Goal: Check status: Check status

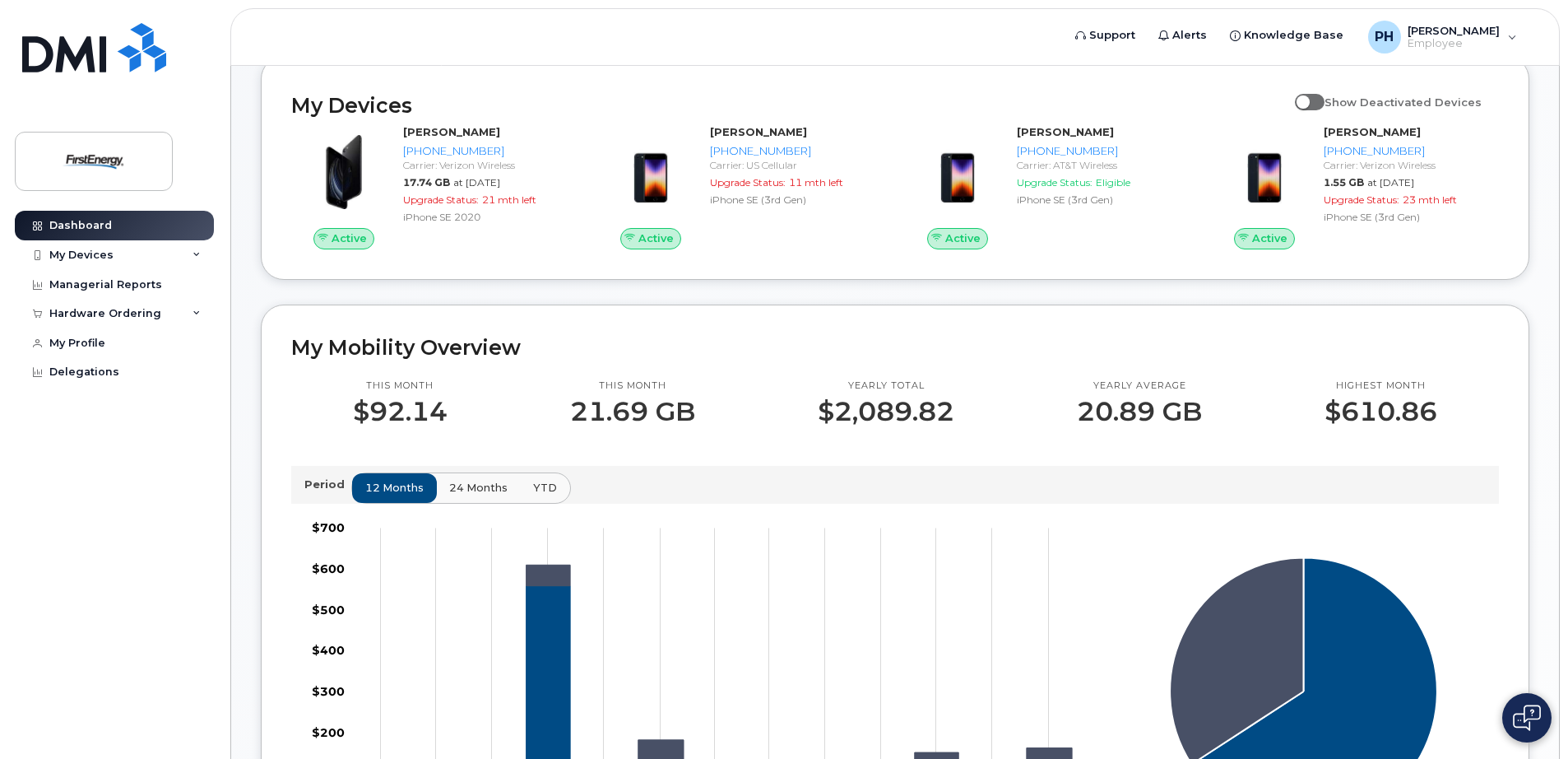
scroll to position [247, 0]
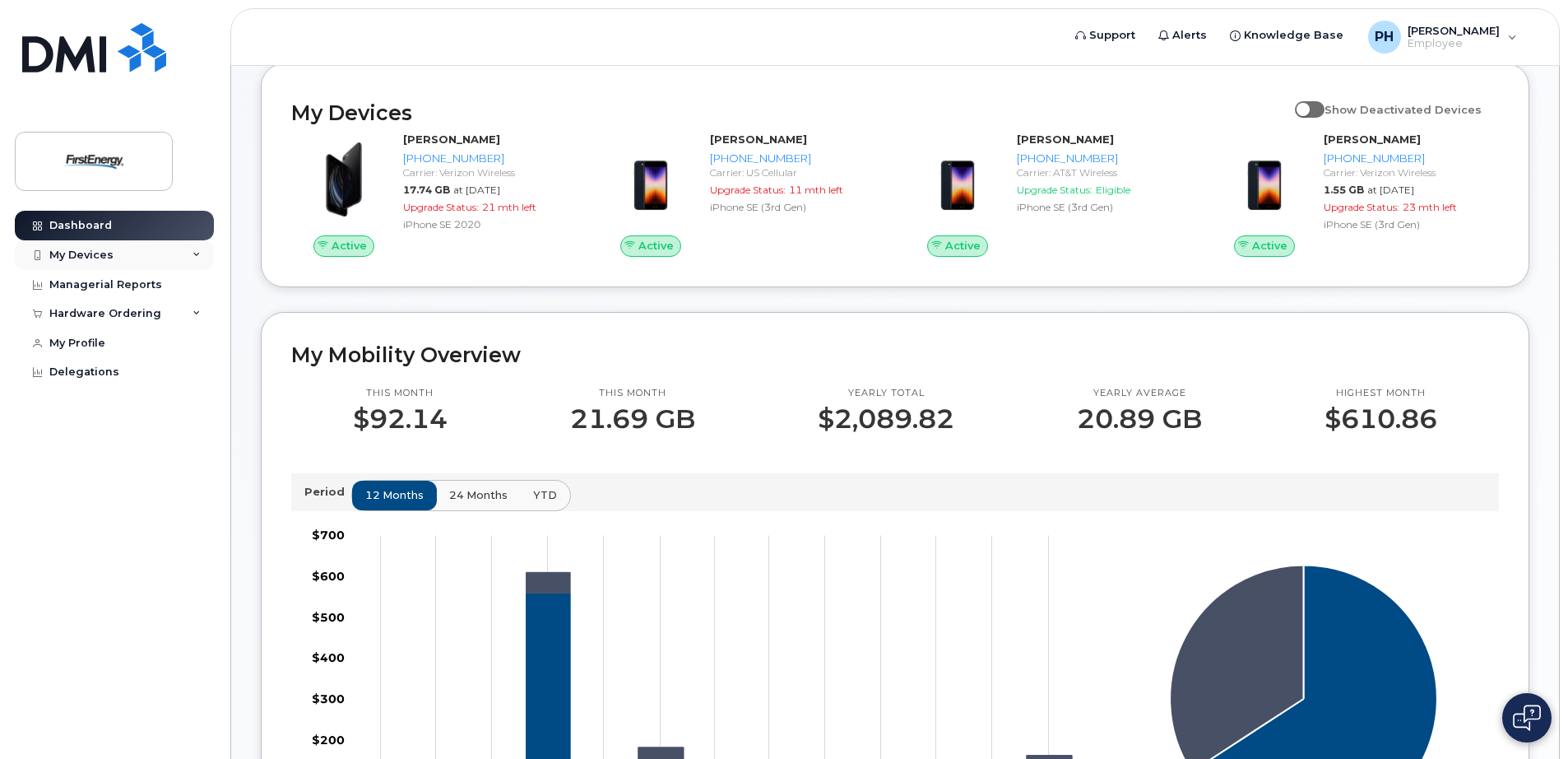
click at [197, 248] on div "My Devices" at bounding box center [114, 255] width 199 height 30
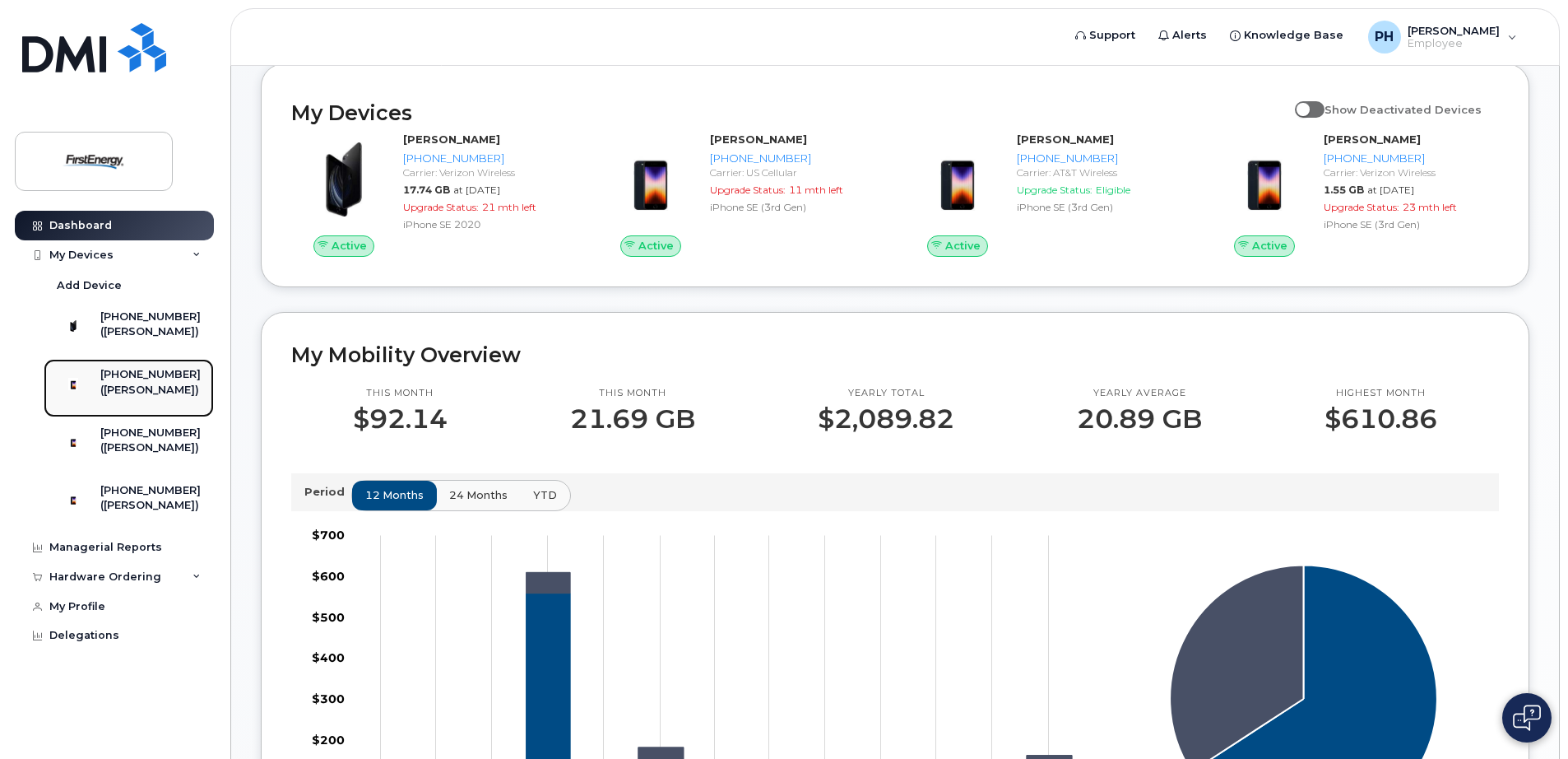
click at [80, 392] on img at bounding box center [74, 384] width 16 height 16
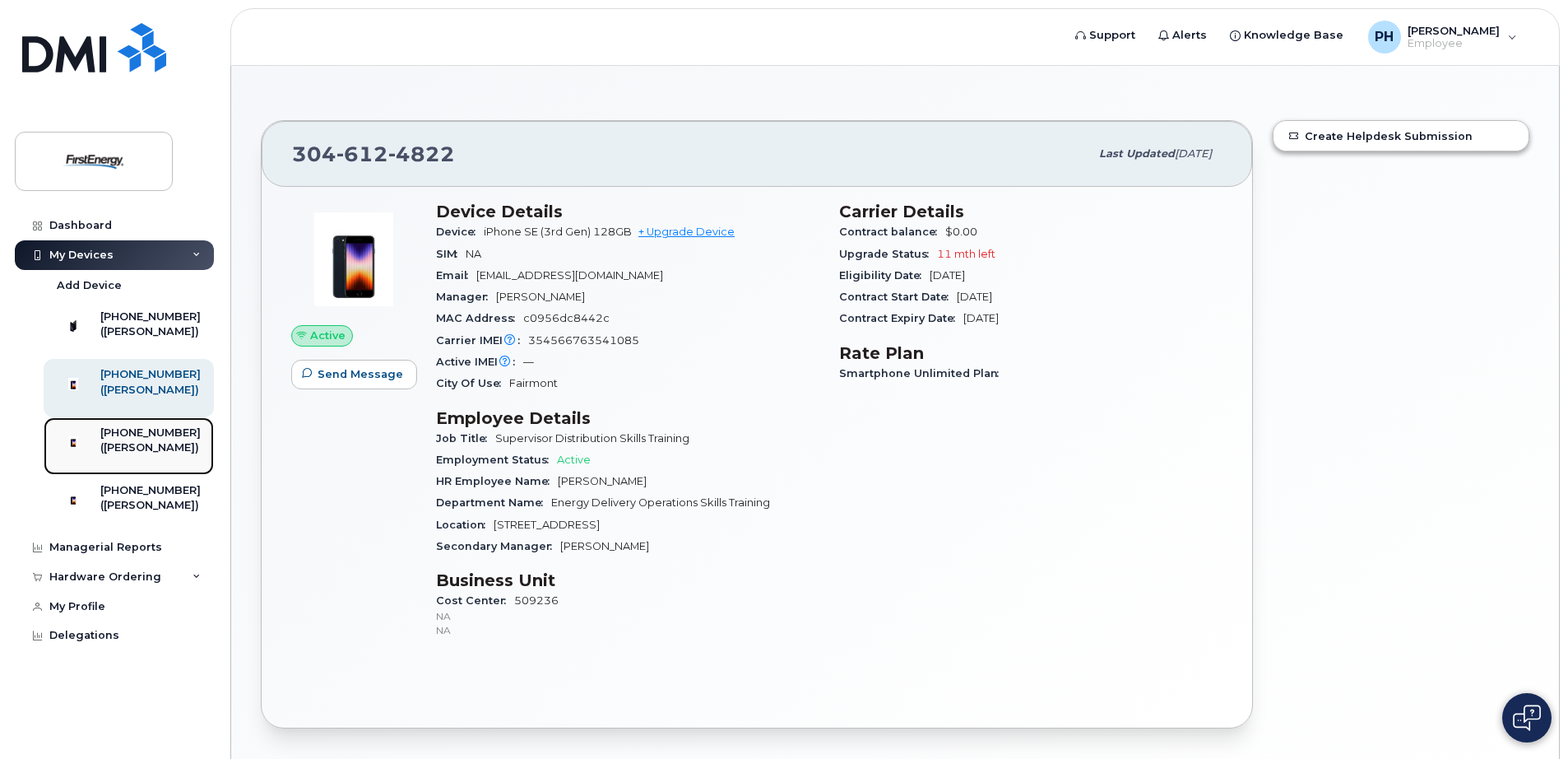
click at [161, 455] on div "([PERSON_NAME])" at bounding box center [150, 447] width 100 height 15
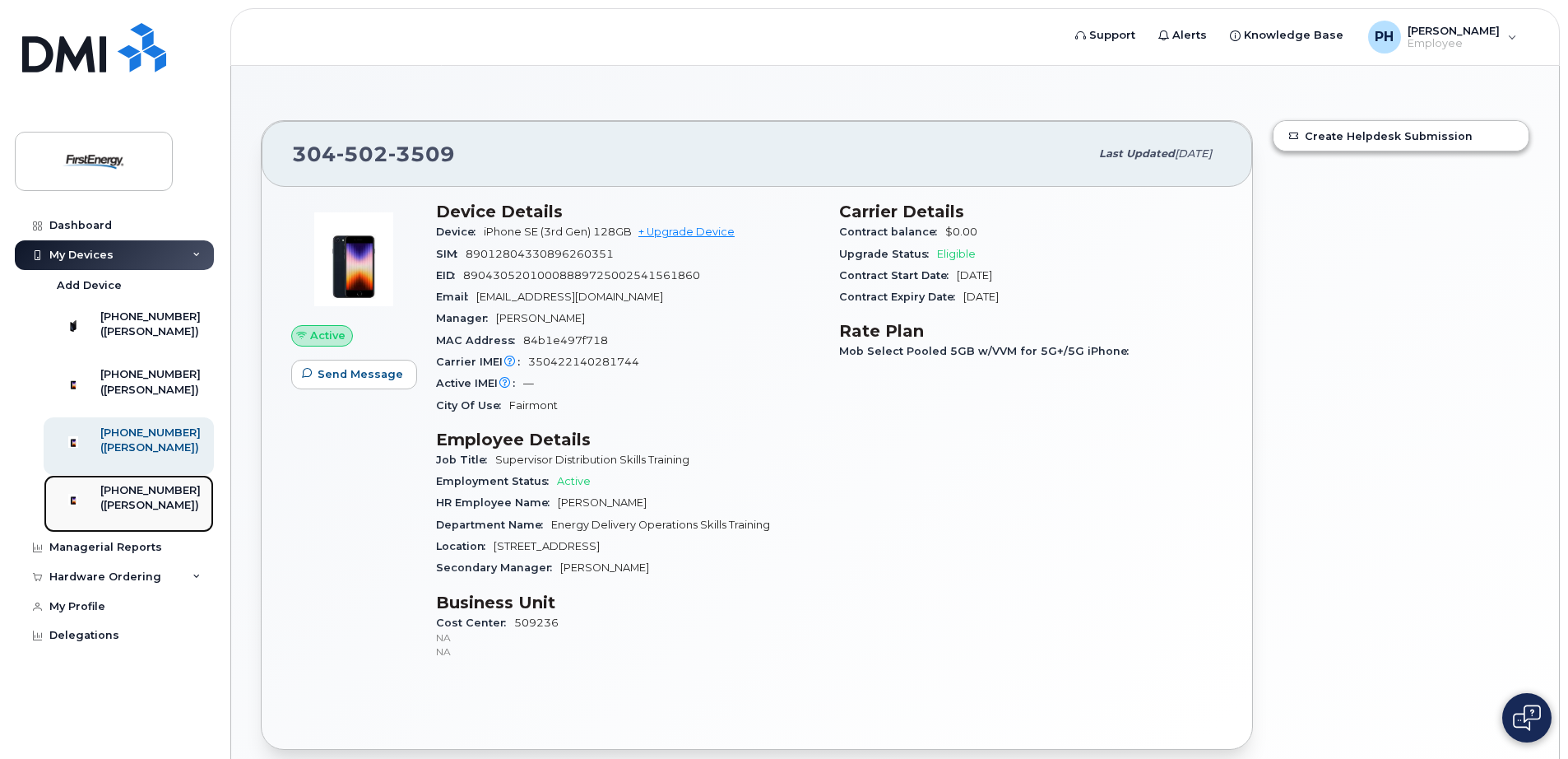
click at [79, 507] on img at bounding box center [74, 499] width 16 height 16
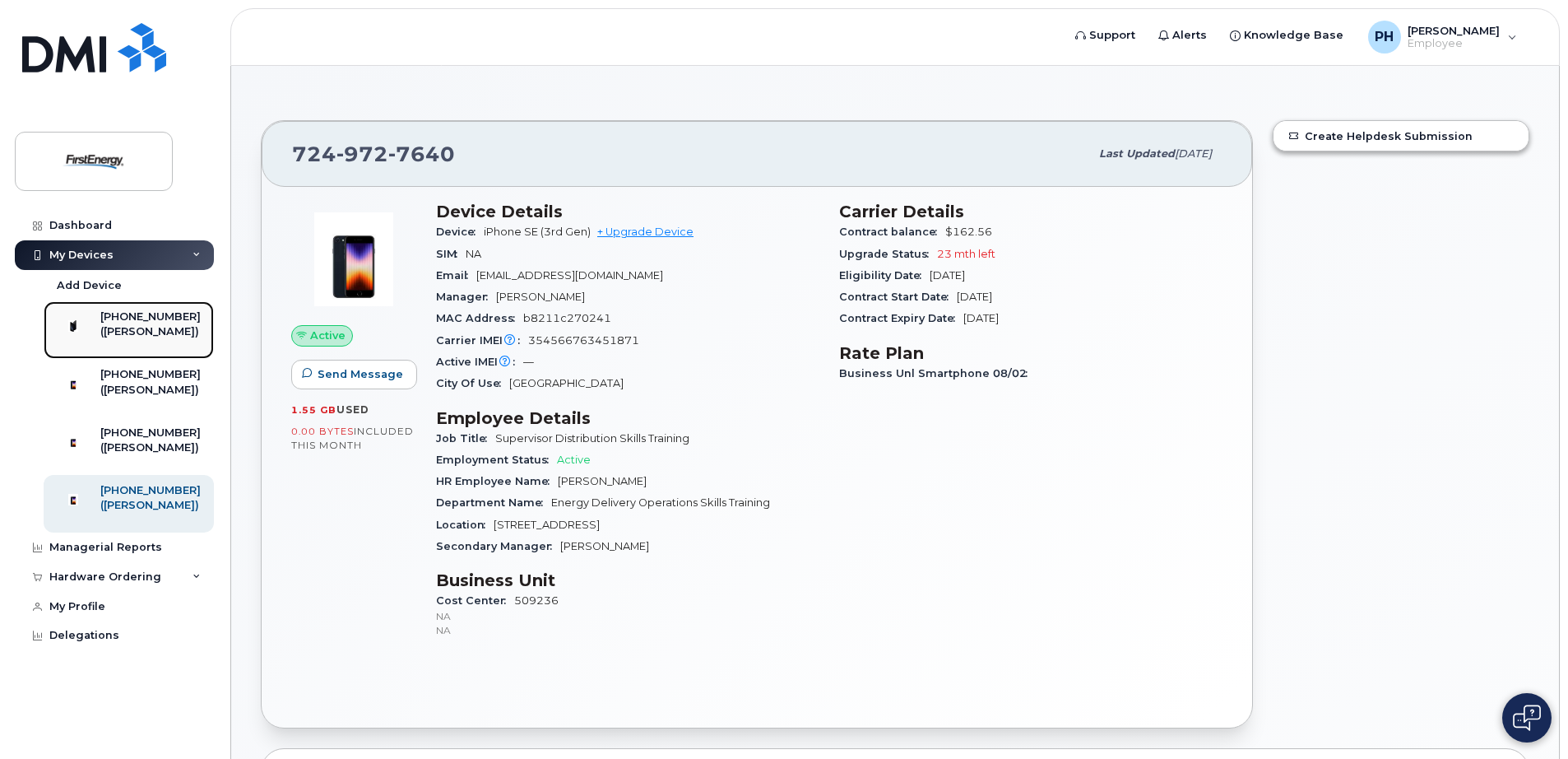
click at [87, 310] on div at bounding box center [73, 325] width 43 height 33
